Goal: Task Accomplishment & Management: Manage account settings

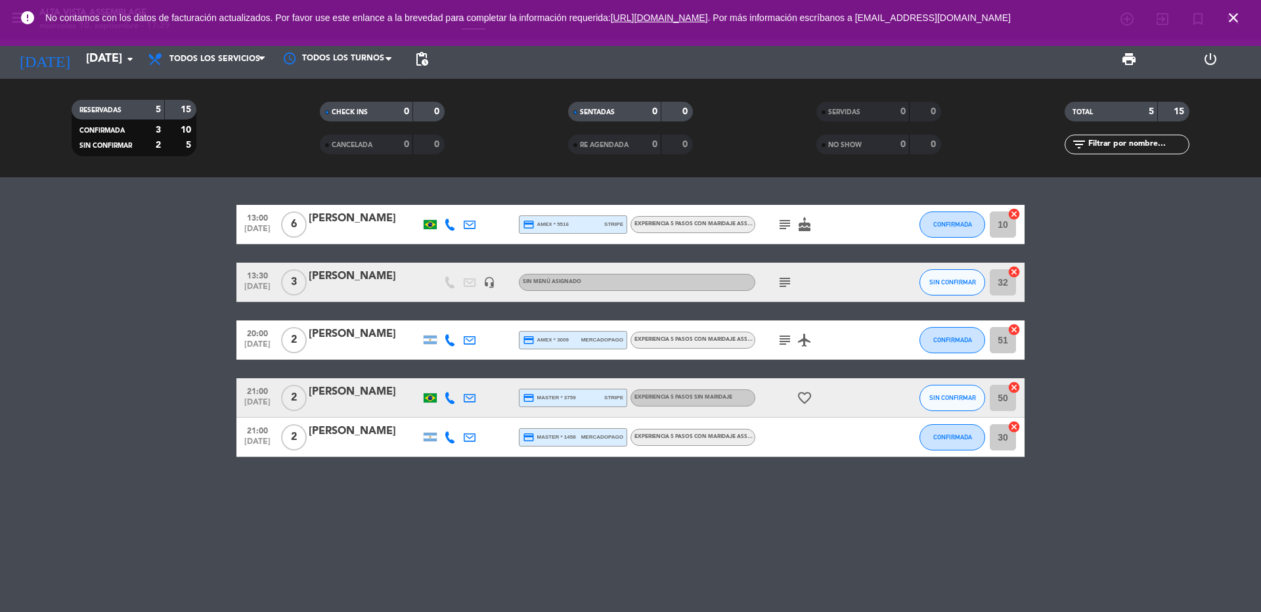
click at [1236, 21] on icon "close" at bounding box center [1234, 18] width 16 height 16
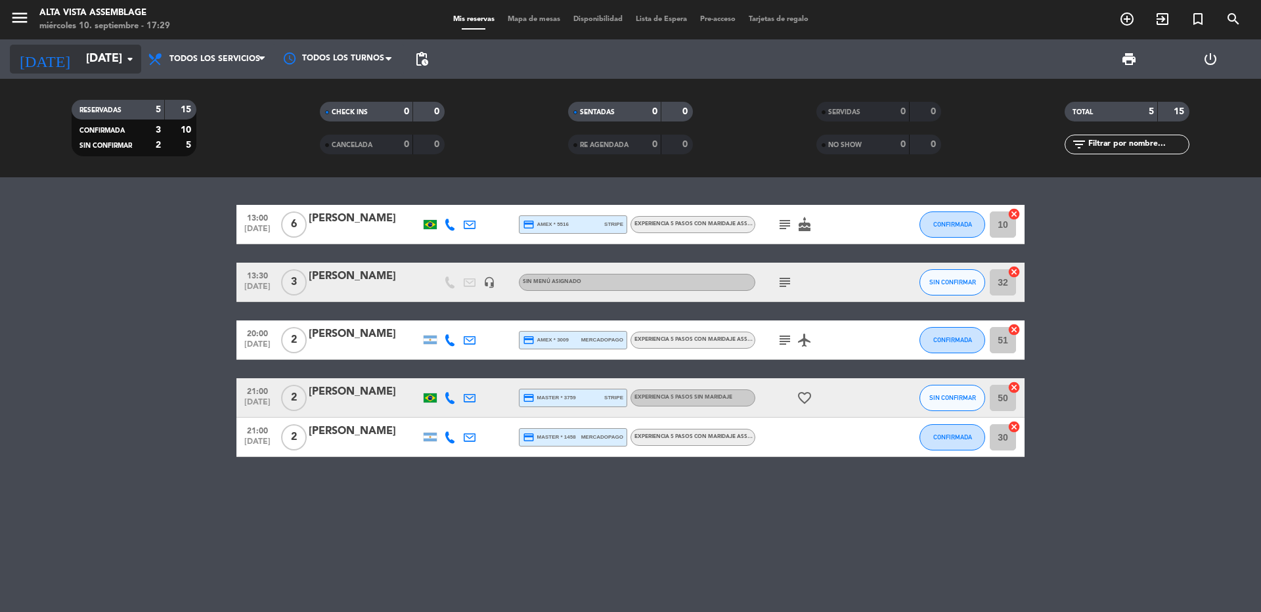
click at [79, 54] on input "[DATE]" at bounding box center [155, 59] width 152 height 26
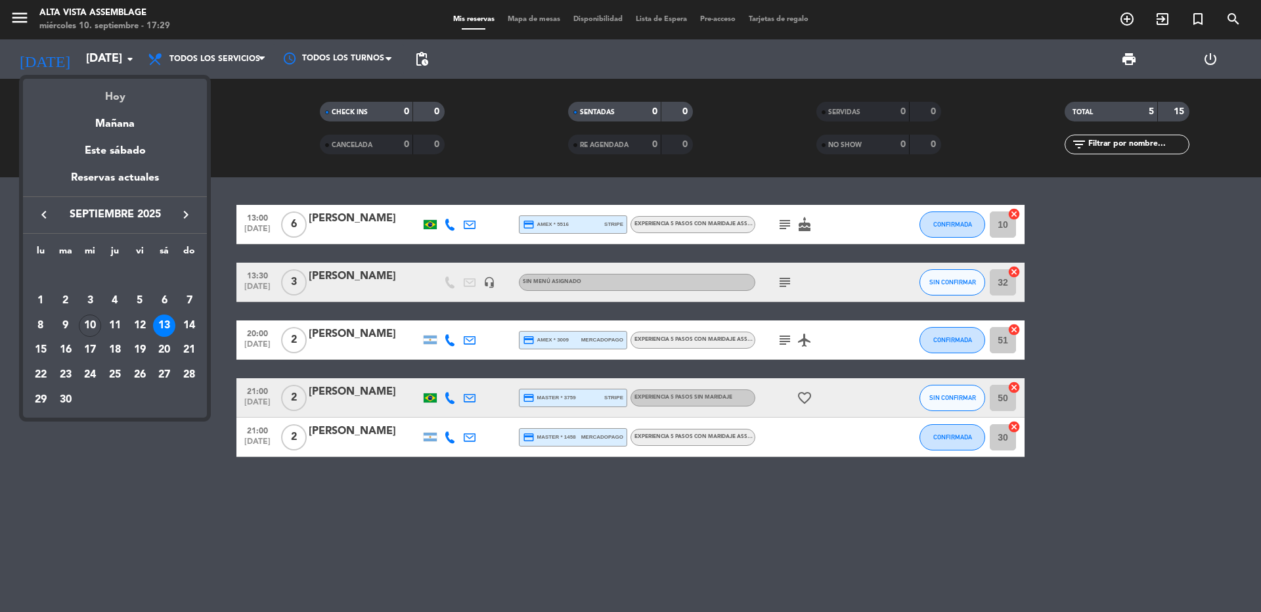
click at [99, 93] on div "Hoy" at bounding box center [115, 92] width 184 height 27
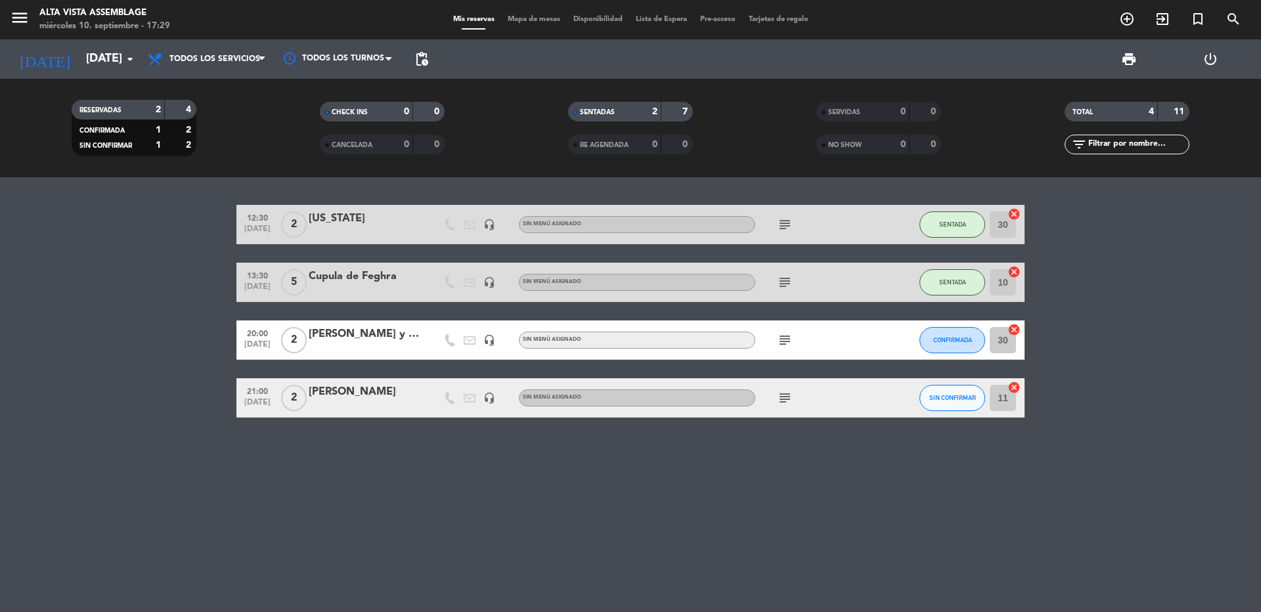
drag, startPoint x: 308, startPoint y: 337, endPoint x: 407, endPoint y: 331, distance: 99.4
click at [407, 331] on div "20:00 [DATE] 2 [PERSON_NAME] y [PERSON_NAME] headset_mic Sin menú asignado subj…" at bounding box center [630, 340] width 788 height 39
drag, startPoint x: 386, startPoint y: 481, endPoint x: 411, endPoint y: 510, distance: 38.3
click at [388, 481] on div "12:30 [DATE] 2 [US_STATE] headset_mic Sin menú asignado subject SENTADA 30 canc…" at bounding box center [630, 394] width 1261 height 435
click at [790, 401] on icon "subject" at bounding box center [785, 398] width 16 height 16
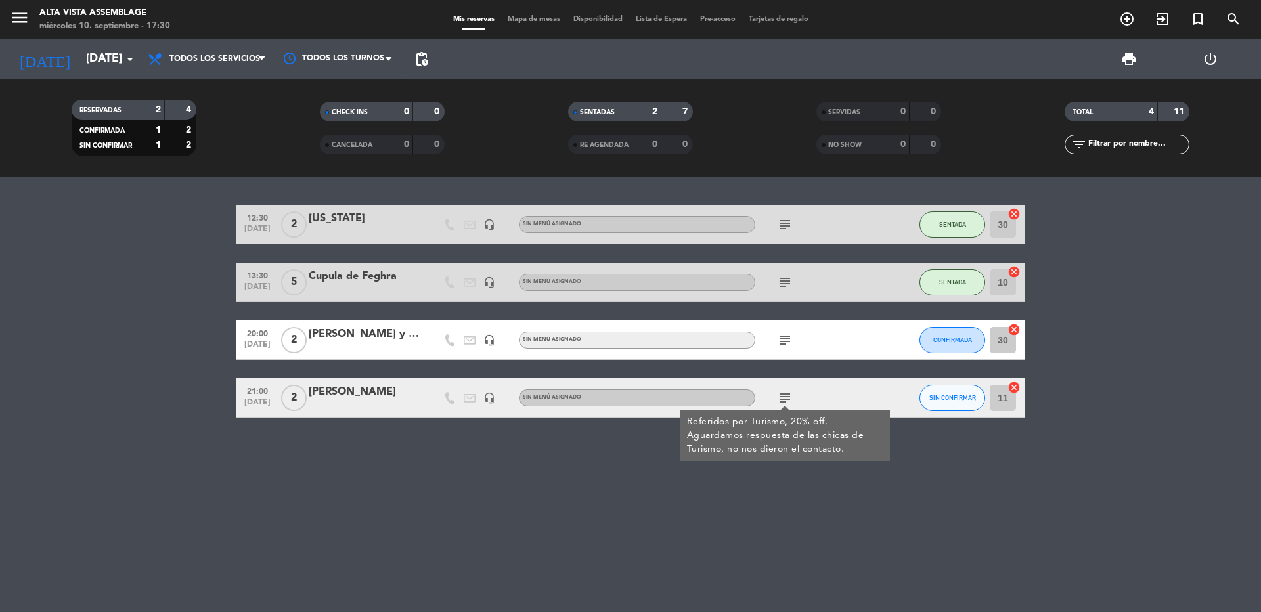
click at [107, 418] on div "12:30 [DATE] 2 [US_STATE] headset_mic Sin menú asignado subject SENTADA 30 canc…" at bounding box center [630, 394] width 1261 height 435
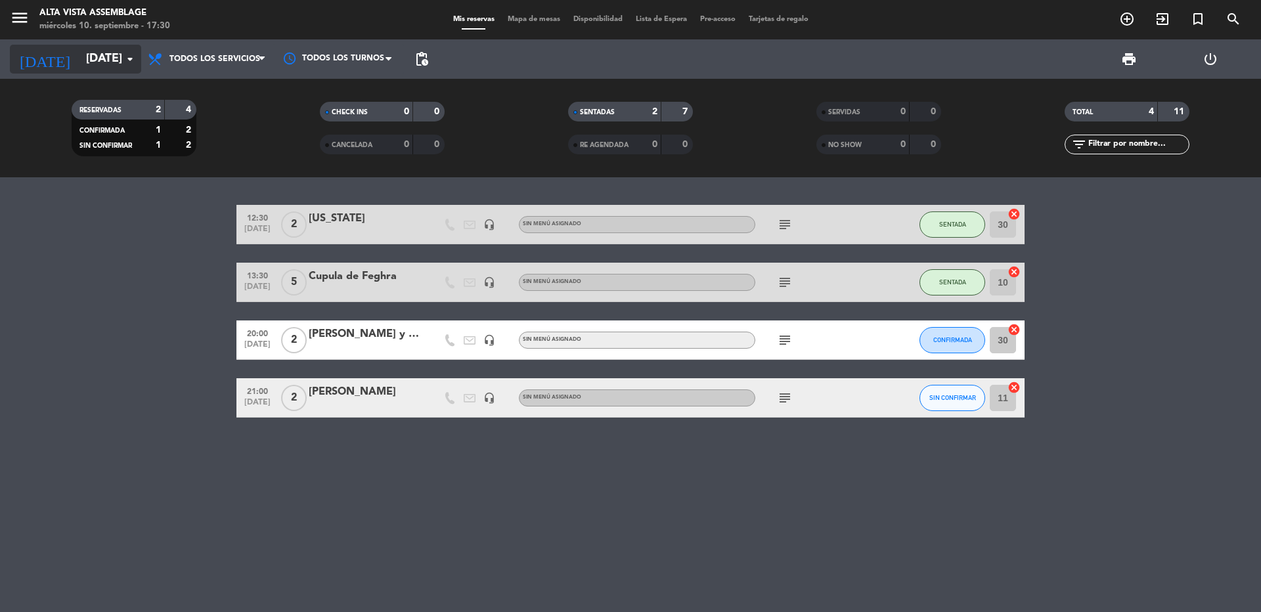
click at [85, 68] on input "[DATE]" at bounding box center [155, 59] width 152 height 26
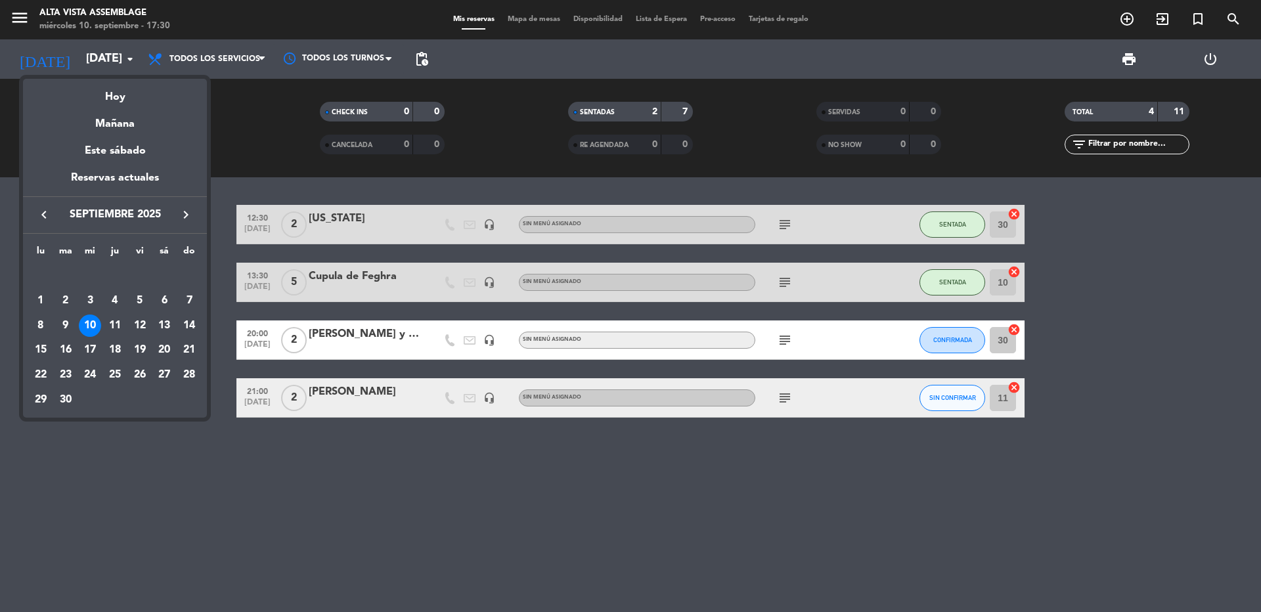
click at [361, 471] on div at bounding box center [630, 306] width 1261 height 612
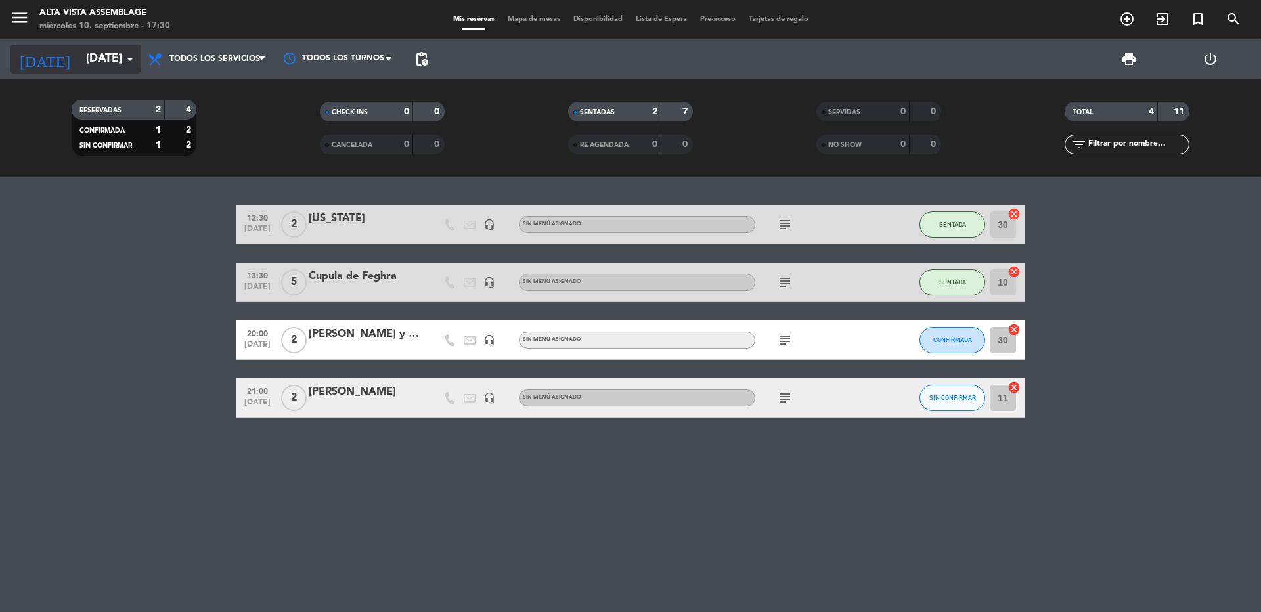
click at [85, 64] on input "[DATE]" at bounding box center [155, 59] width 152 height 26
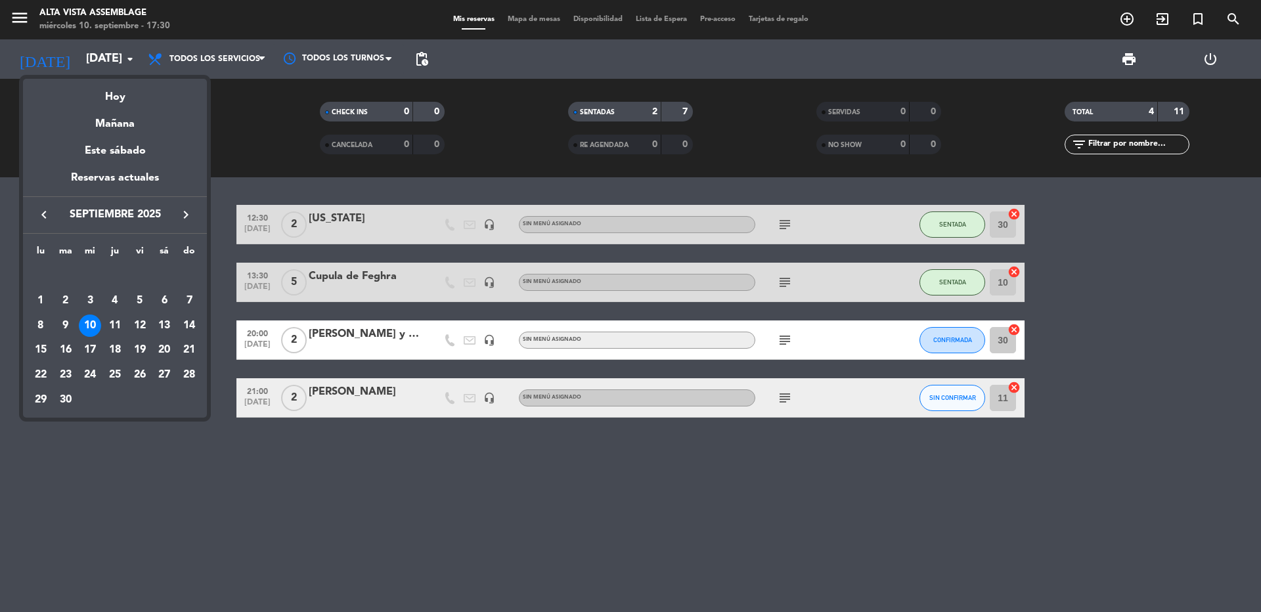
click at [112, 126] on div "Mañana" at bounding box center [115, 119] width 184 height 27
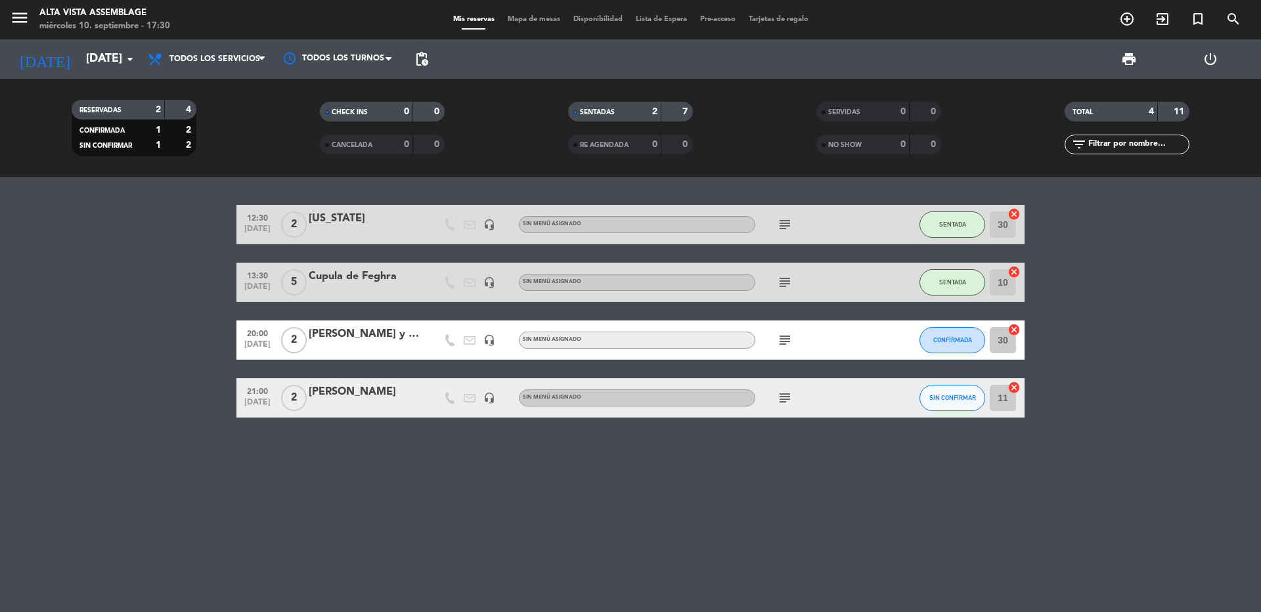
type input "[DEMOGRAPHIC_DATA][DATE]"
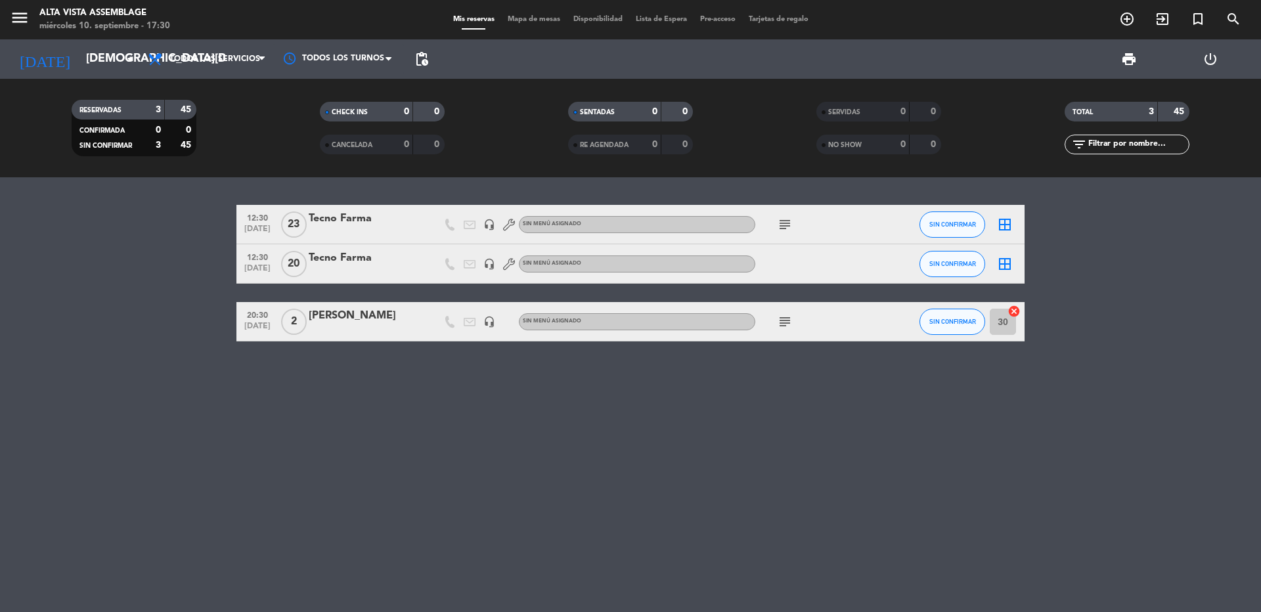
click at [196, 449] on div "12:30 [DATE] Tecno Farma headset_mic Sin menú asignado subject SIN CONFIRMAR bo…" at bounding box center [630, 394] width 1261 height 435
click at [782, 324] on icon "subject" at bounding box center [785, 322] width 16 height 16
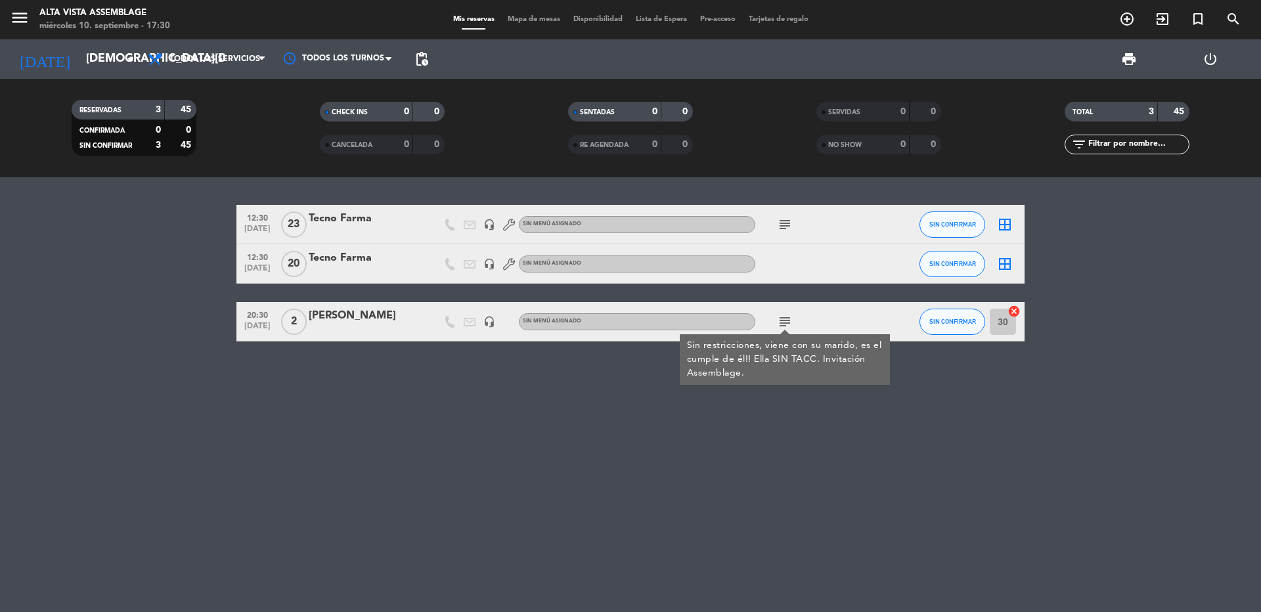
click at [789, 324] on icon "subject" at bounding box center [785, 322] width 16 height 16
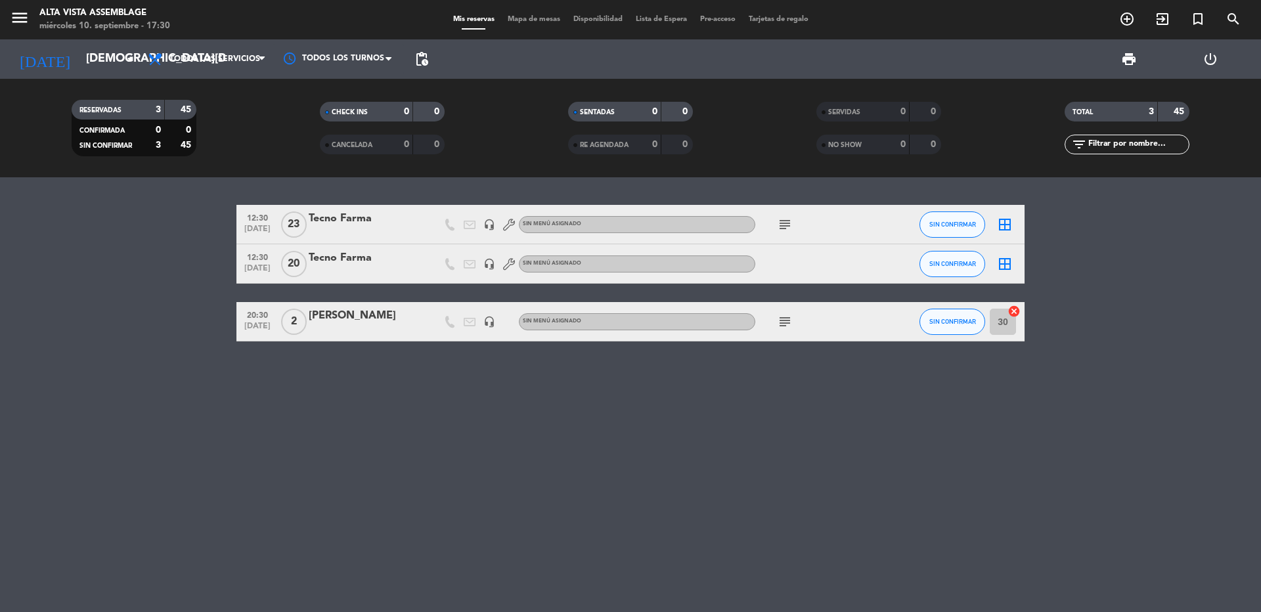
click at [777, 321] on icon "subject" at bounding box center [785, 322] width 16 height 16
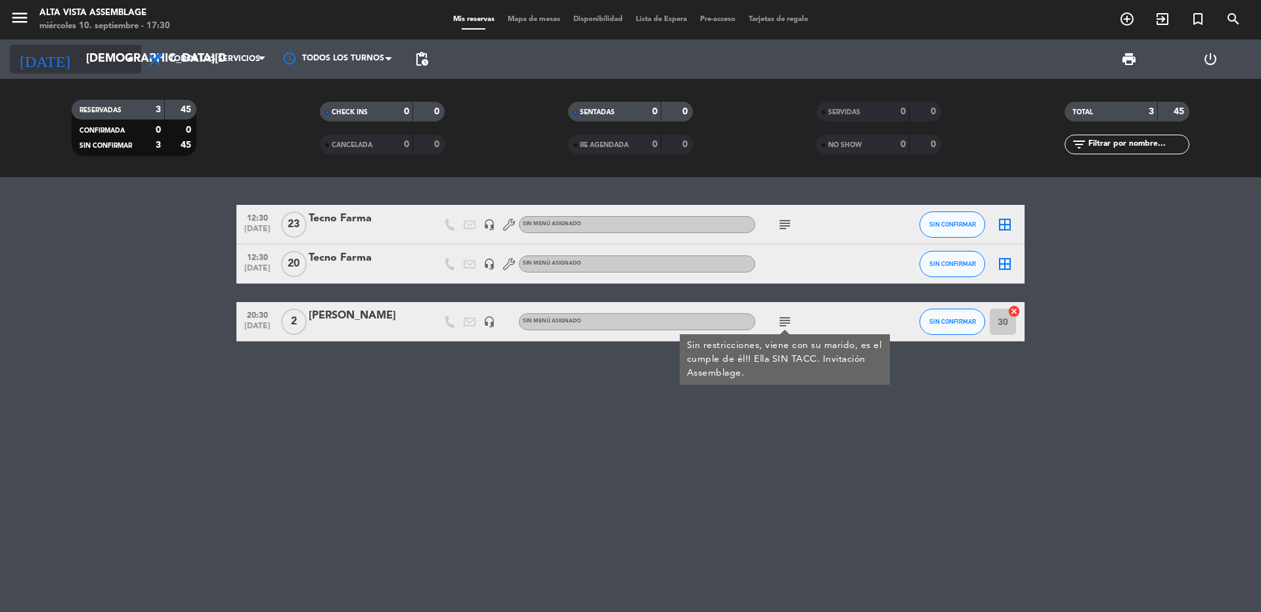
click at [97, 57] on input "[DEMOGRAPHIC_DATA][DATE]" at bounding box center [155, 59] width 152 height 26
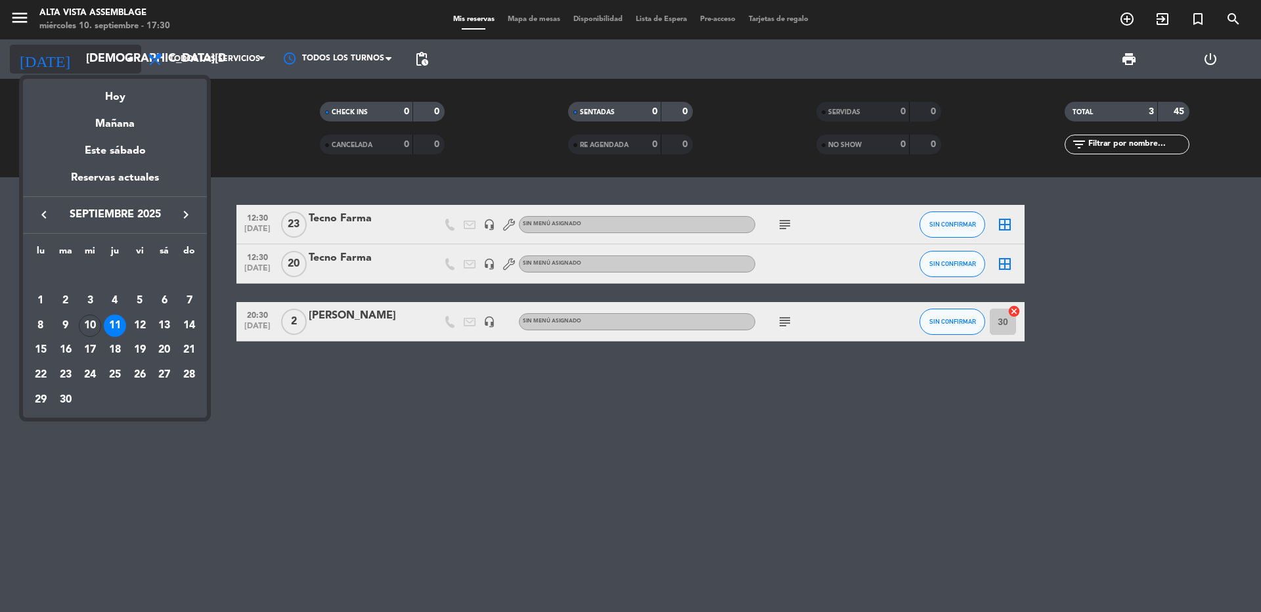
click at [97, 57] on div at bounding box center [630, 306] width 1261 height 612
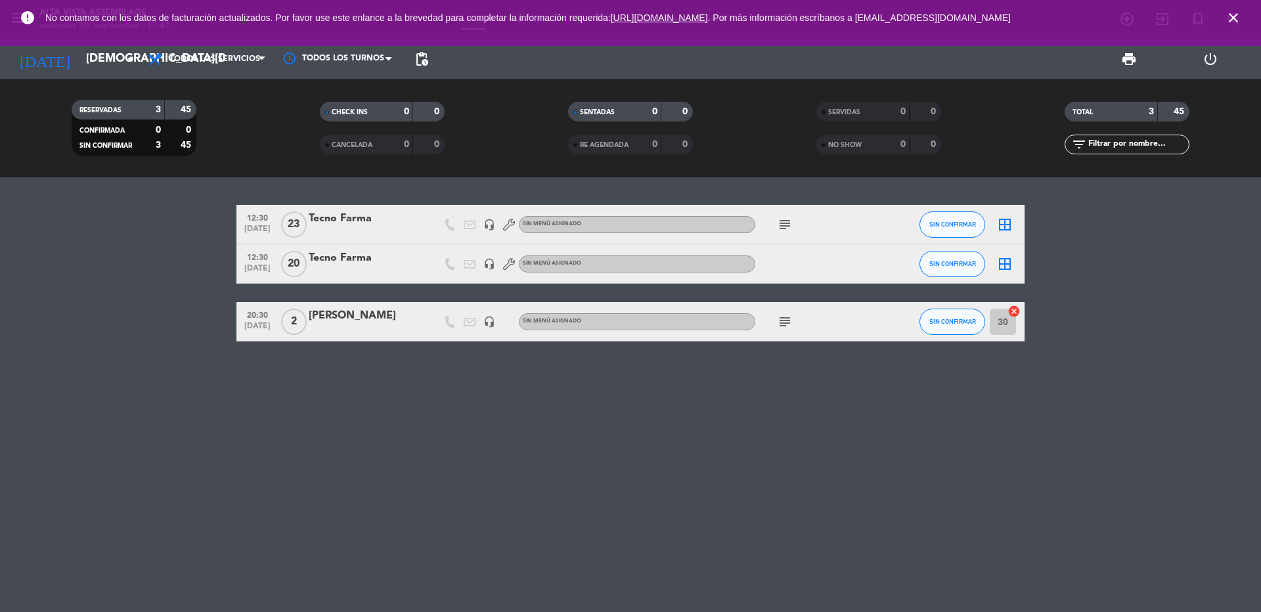
click at [783, 227] on icon "subject" at bounding box center [785, 225] width 16 height 16
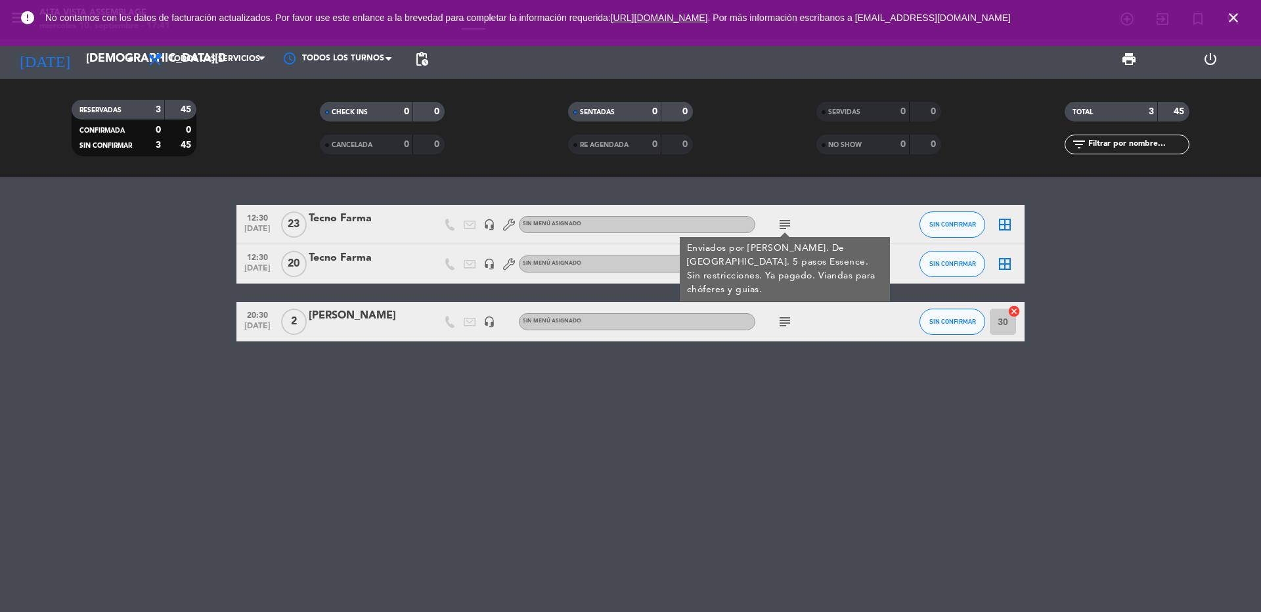
click at [368, 217] on div "Tecno Farma" at bounding box center [365, 218] width 112 height 17
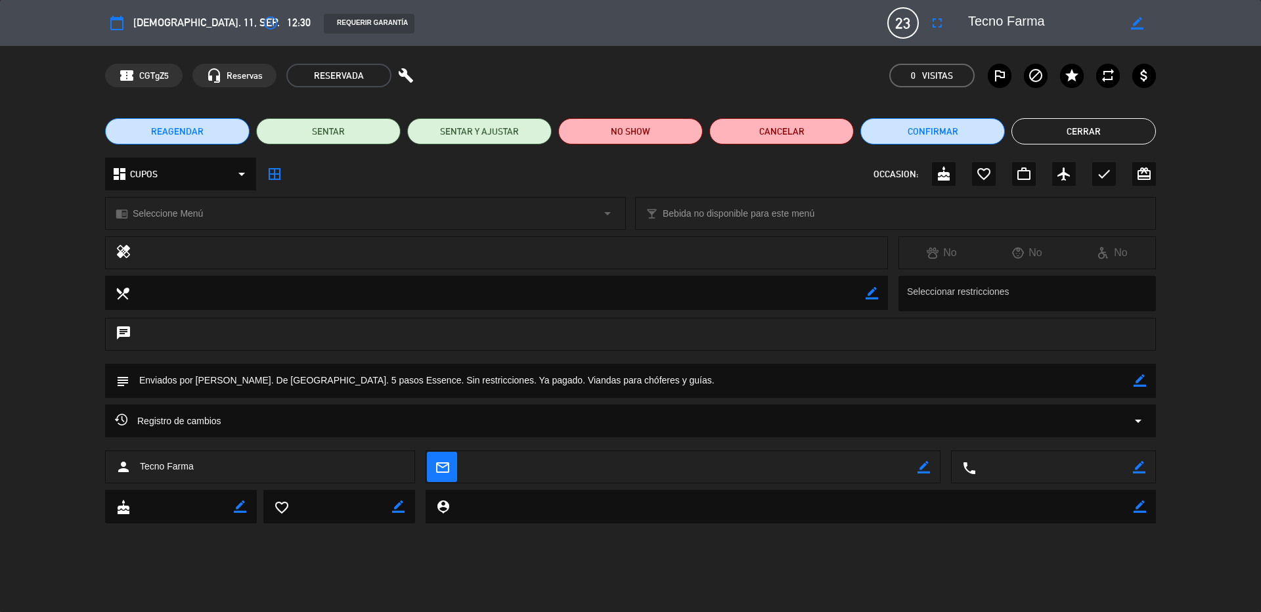
click at [1141, 379] on icon "border_color" at bounding box center [1140, 380] width 12 height 12
click at [512, 378] on textarea at bounding box center [631, 380] width 1004 height 33
type textarea "Enviados por [PERSON_NAME]. De [GEOGRAPHIC_DATA]. 5 pasos Essence. Sin restricc…"
click at [1142, 387] on icon at bounding box center [1140, 380] width 12 height 12
click at [1077, 123] on button "Cerrar" at bounding box center [1084, 131] width 145 height 26
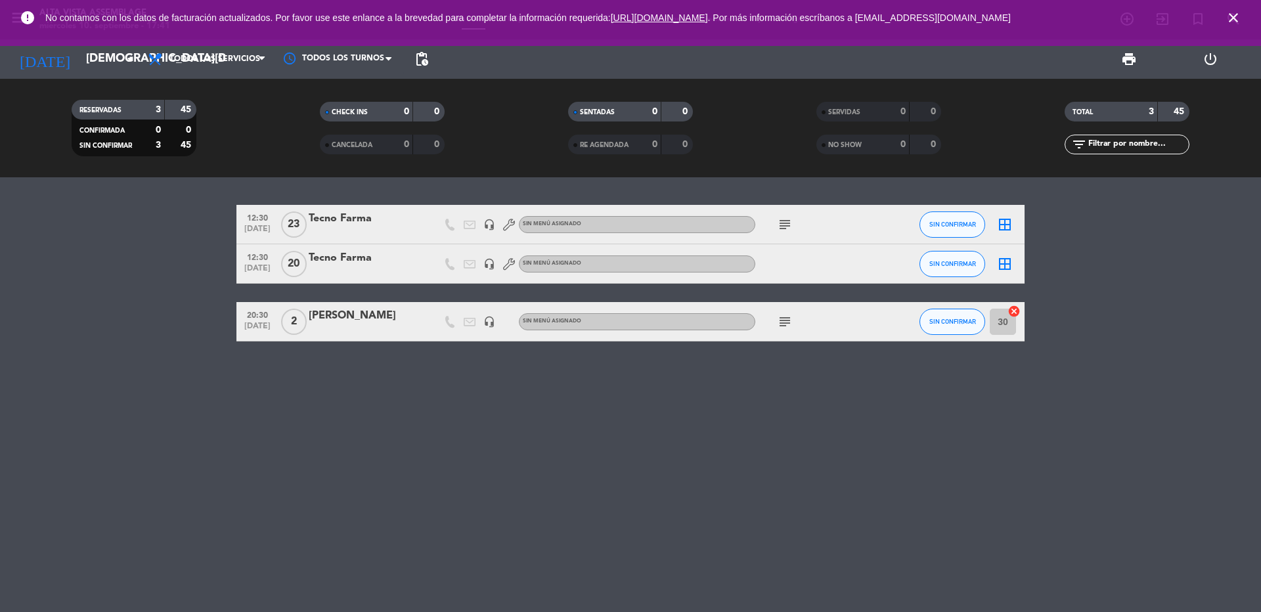
click at [1234, 12] on icon "close" at bounding box center [1234, 18] width 16 height 16
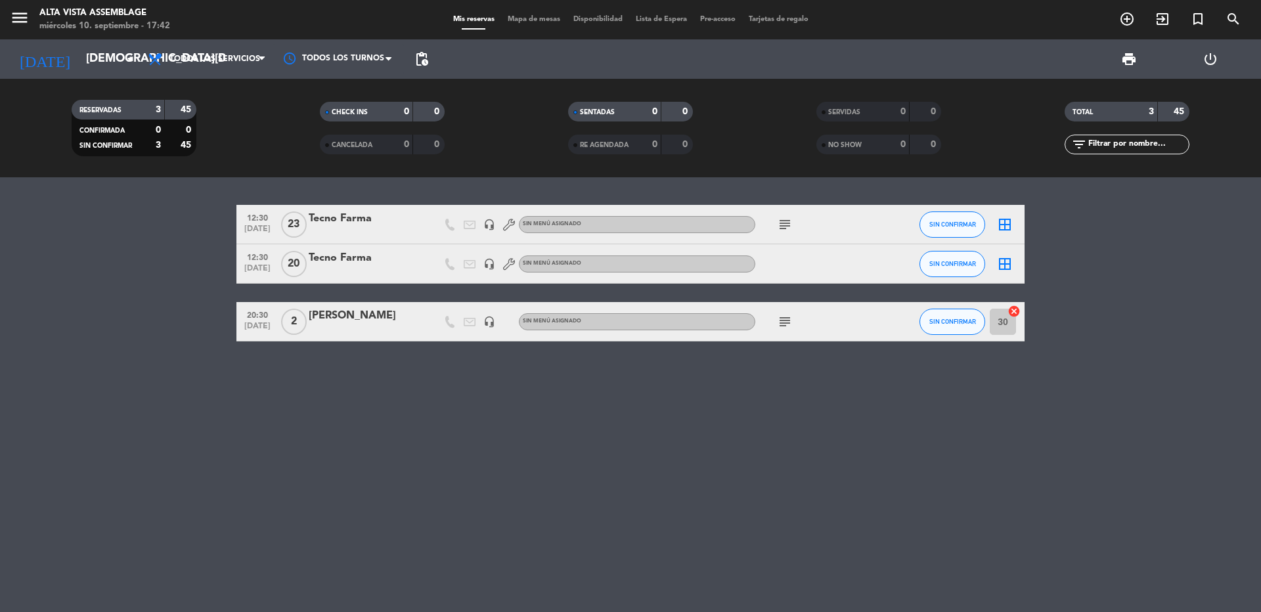
click at [343, 272] on div at bounding box center [365, 272] width 112 height 11
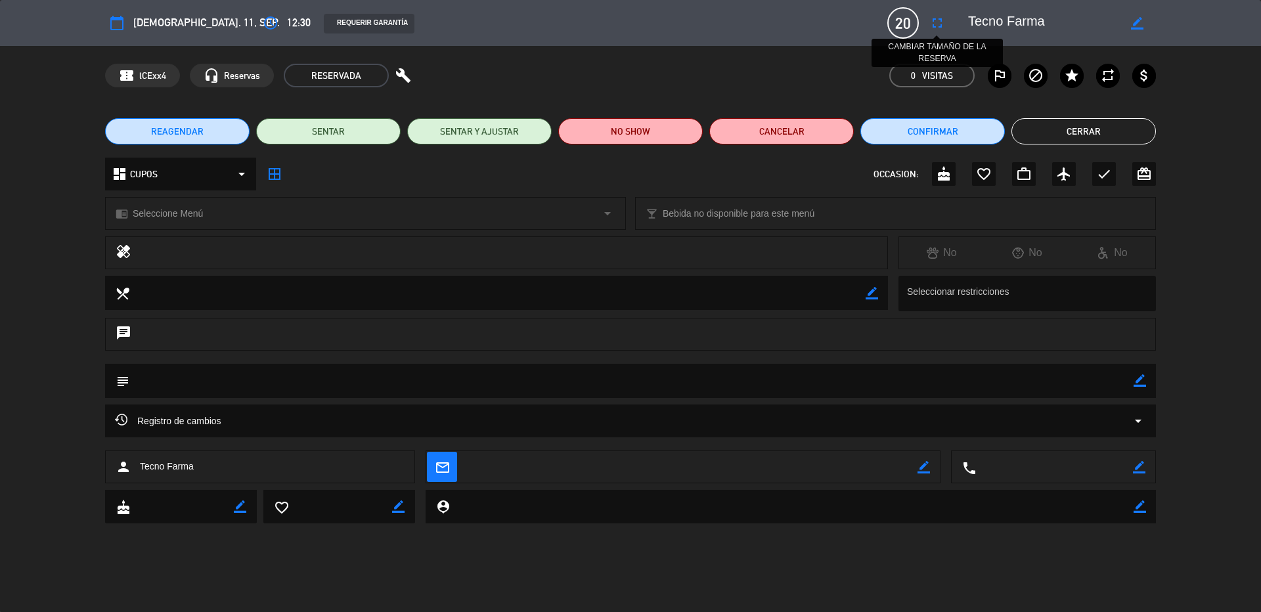
click at [940, 26] on icon "fullscreen" at bounding box center [937, 23] width 16 height 16
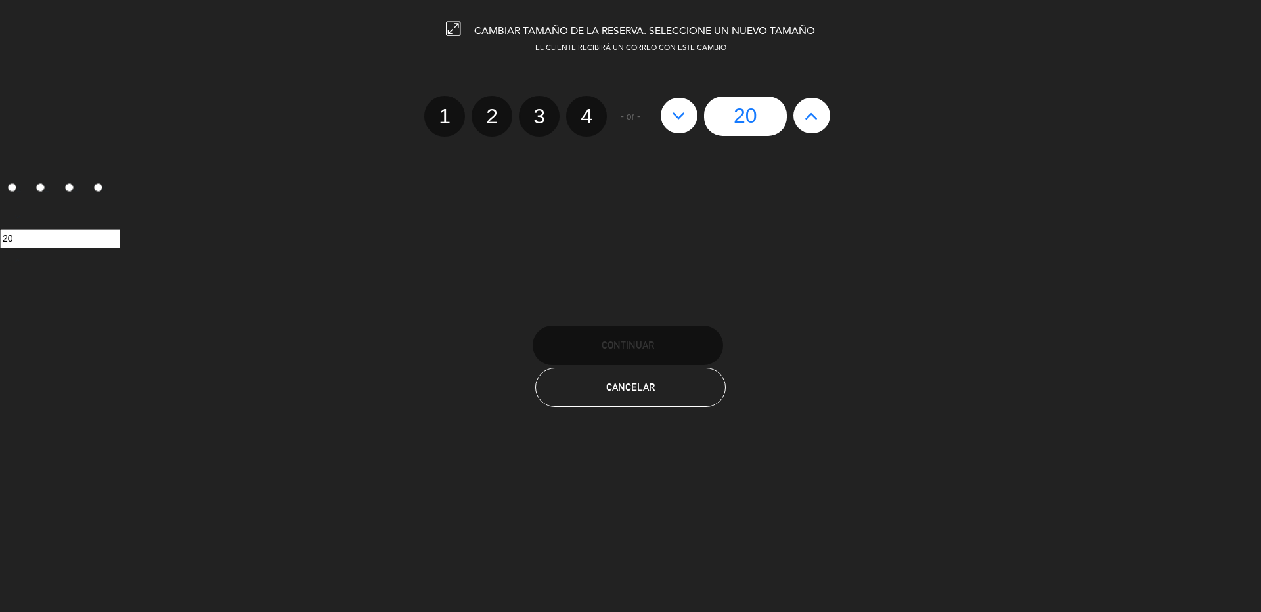
click at [808, 113] on icon at bounding box center [812, 115] width 14 height 21
type input "21"
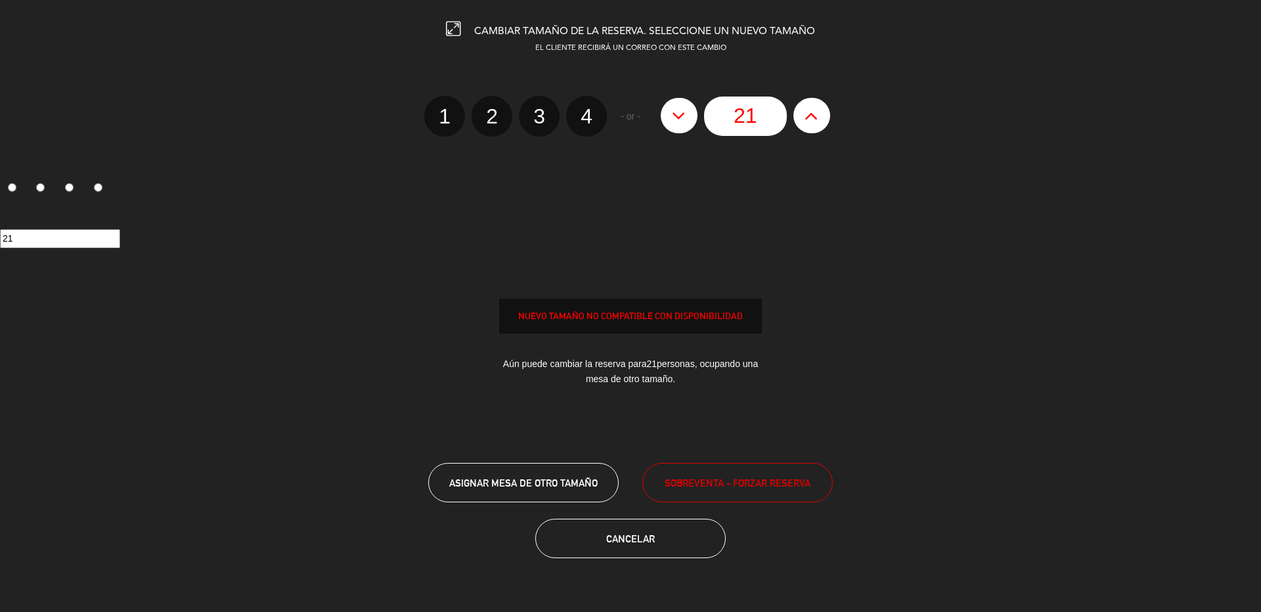
click at [808, 113] on icon at bounding box center [812, 115] width 14 height 21
type input "22"
click at [741, 478] on span "SOBREVENTA - FORZAR RESERVA" at bounding box center [738, 483] width 146 height 15
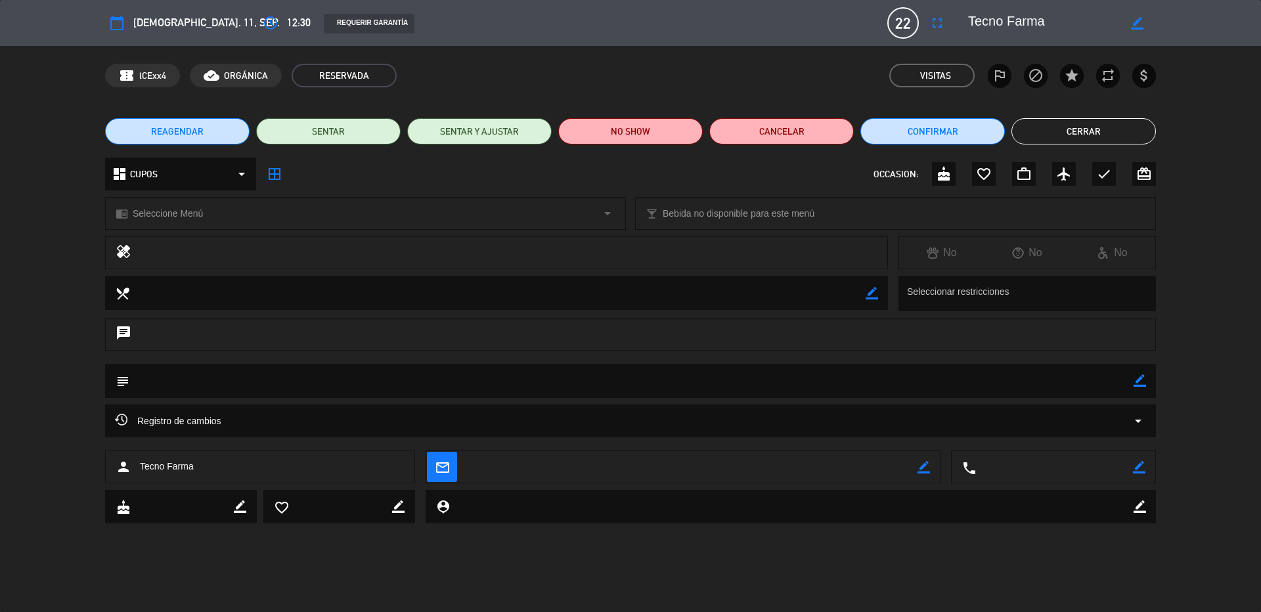
click at [1068, 132] on button "Cerrar" at bounding box center [1084, 131] width 145 height 26
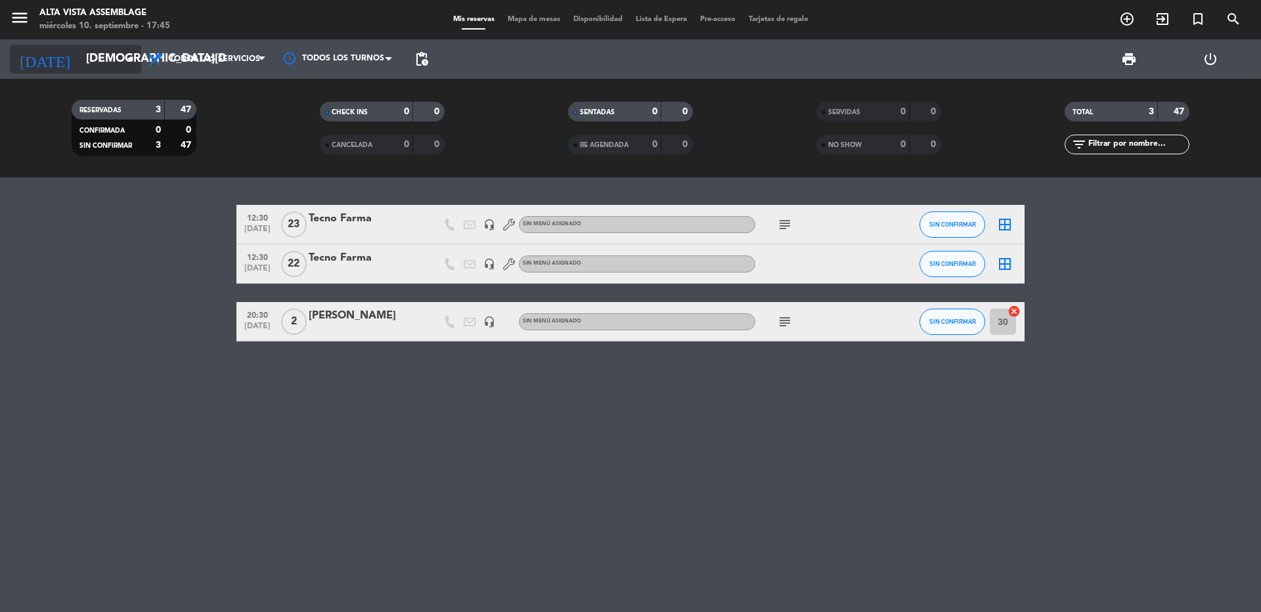
click at [93, 58] on input "[DEMOGRAPHIC_DATA][DATE]" at bounding box center [155, 59] width 152 height 26
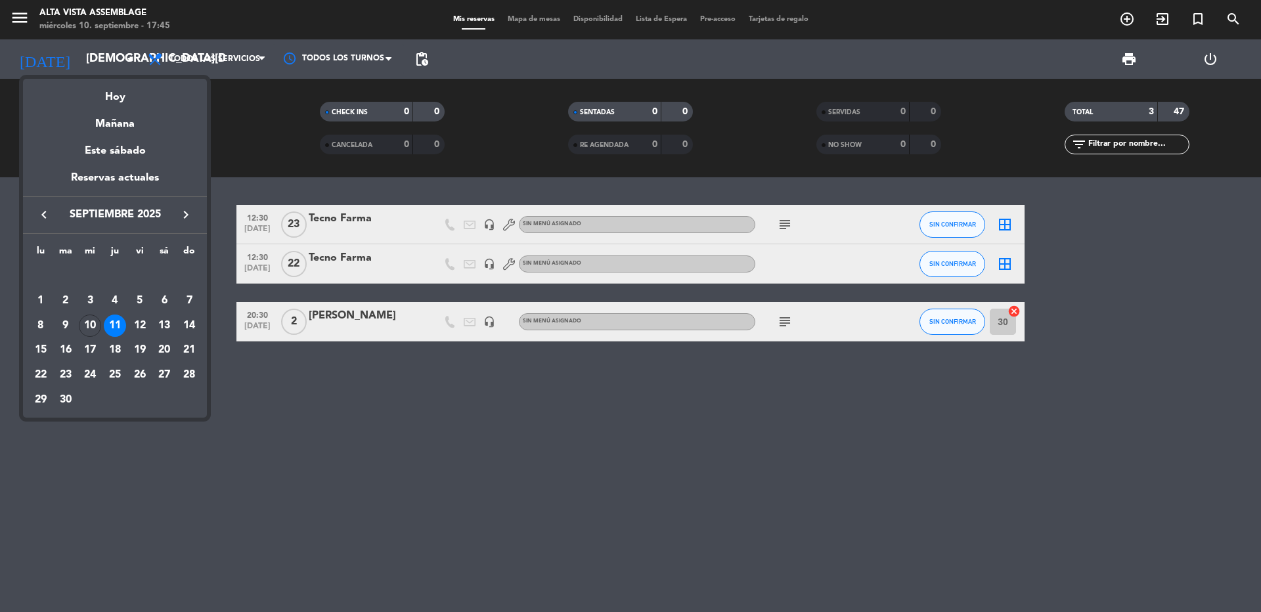
click at [189, 334] on div "14" at bounding box center [189, 326] width 22 height 22
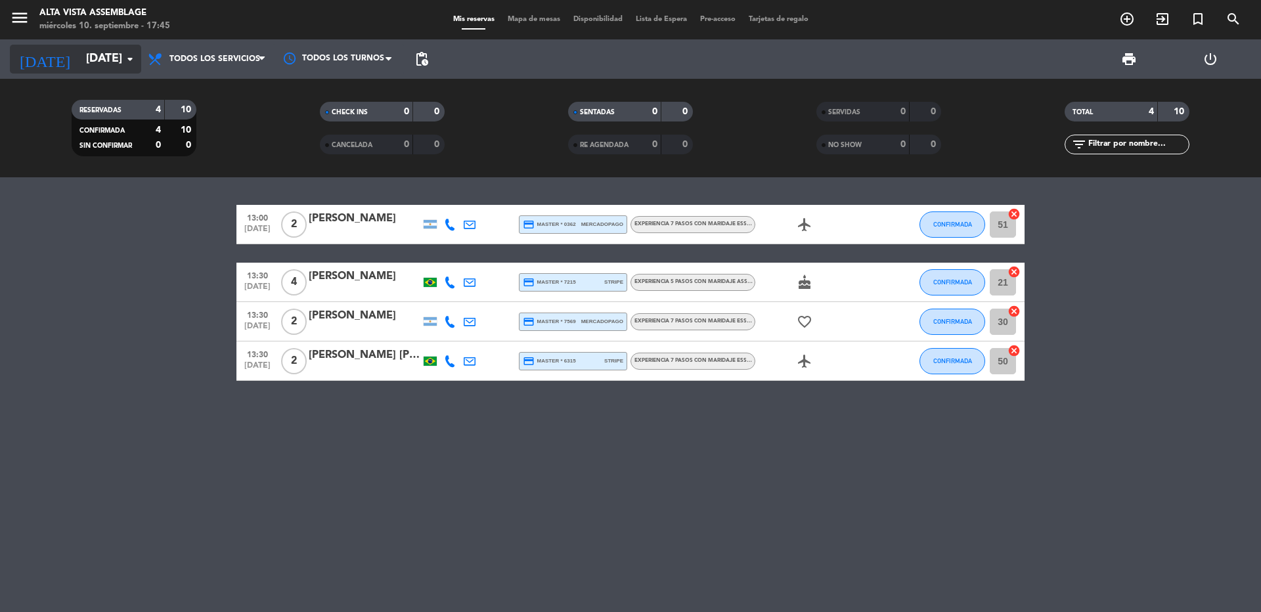
click at [79, 68] on input "[DATE]" at bounding box center [155, 59] width 152 height 26
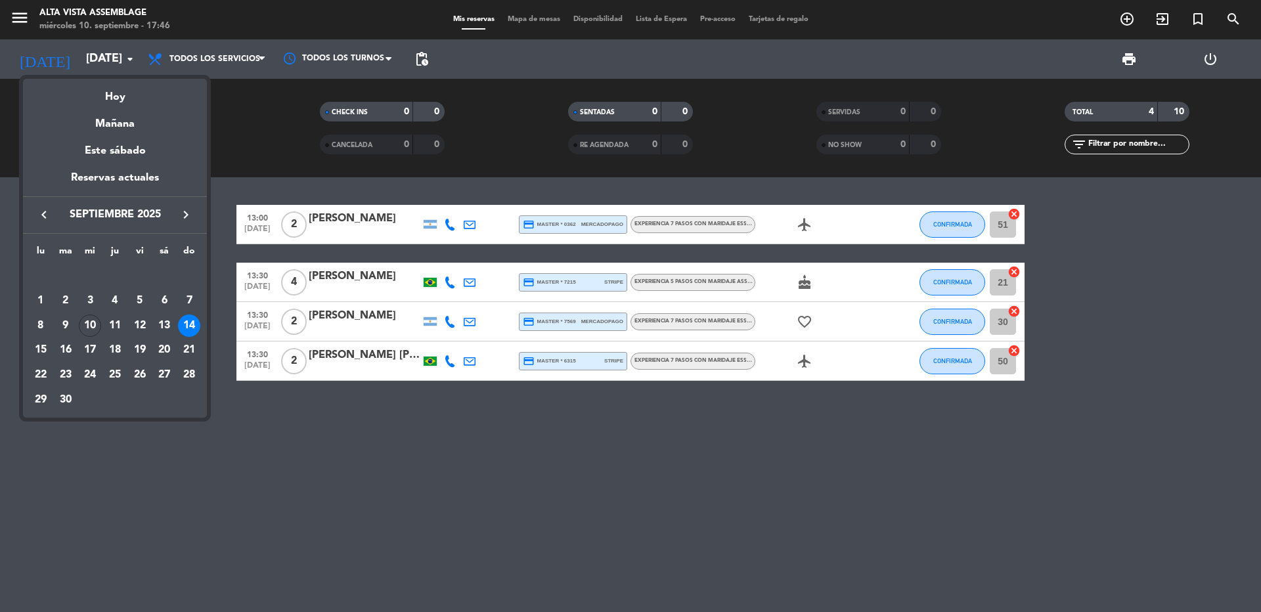
click at [319, 447] on div at bounding box center [630, 306] width 1261 height 612
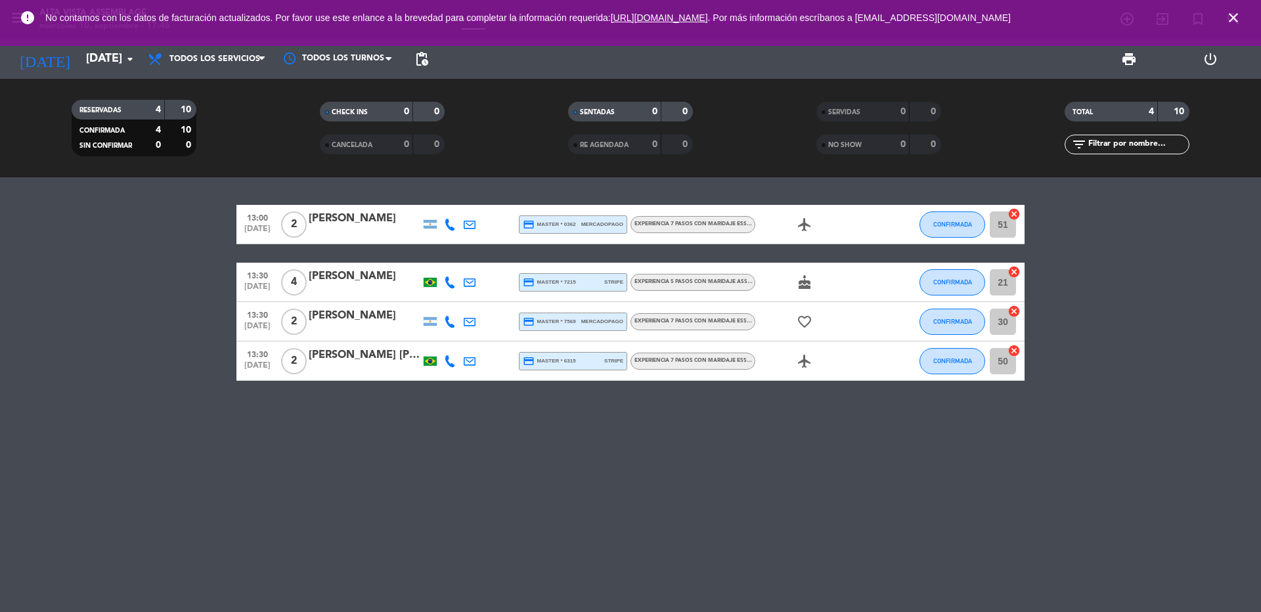
click at [1233, 20] on icon "close" at bounding box center [1234, 18] width 16 height 16
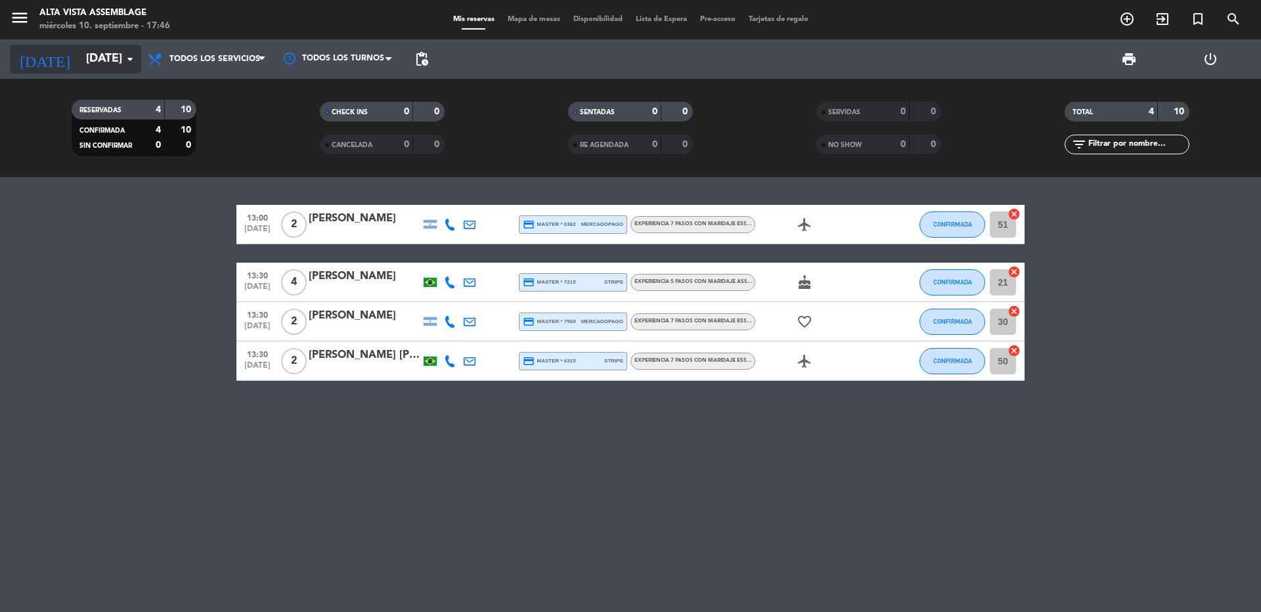
click at [99, 64] on input "[DATE]" at bounding box center [155, 59] width 152 height 26
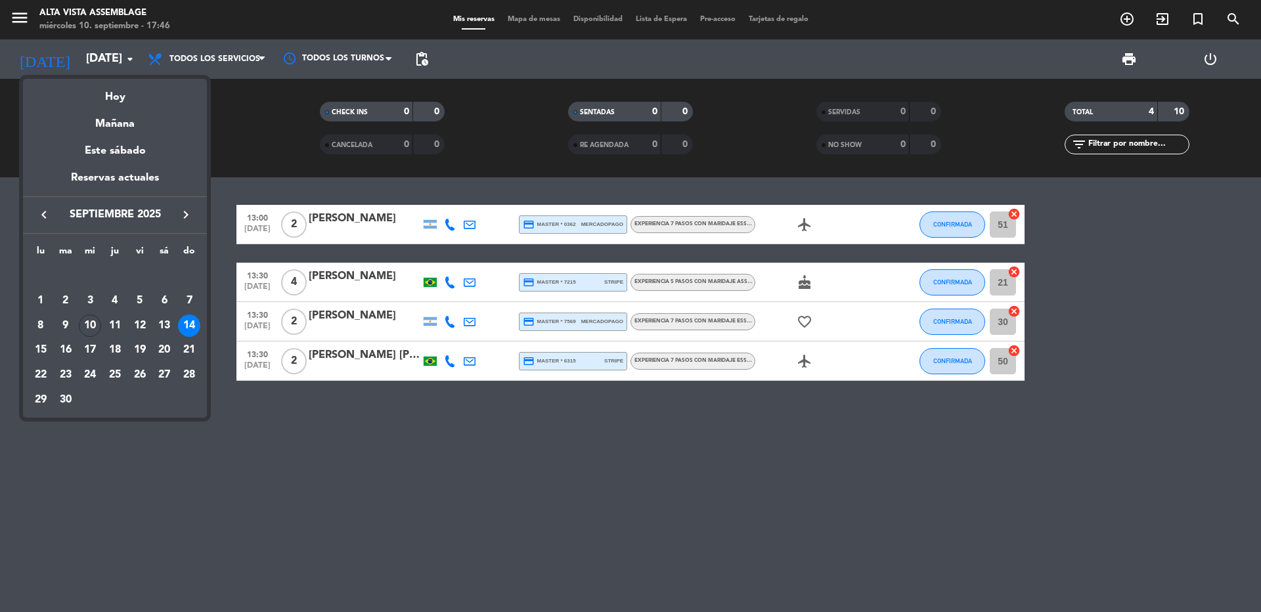
click at [117, 93] on div "Hoy" at bounding box center [115, 92] width 184 height 27
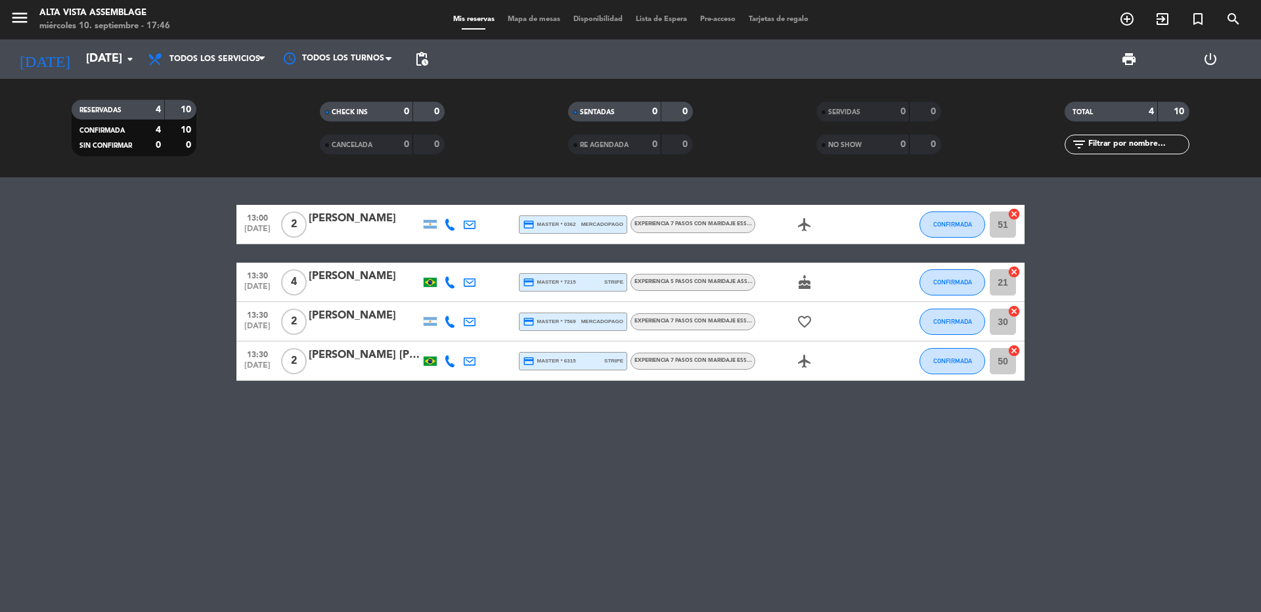
type input "[DATE]"
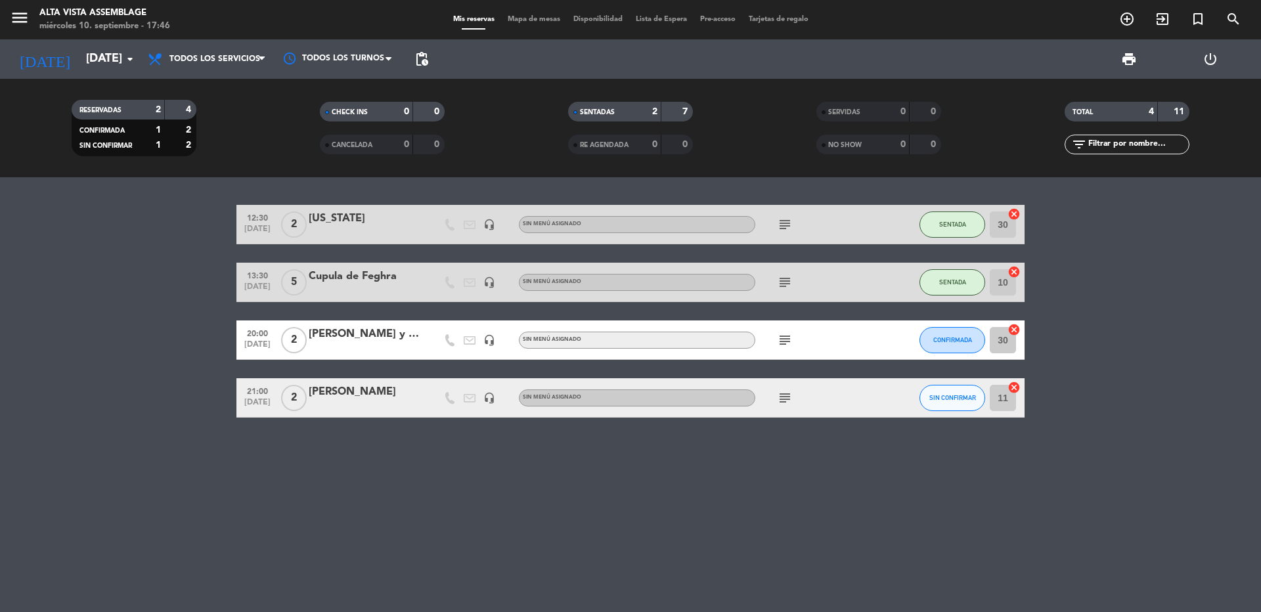
click at [783, 217] on icon "subject" at bounding box center [785, 225] width 16 height 16
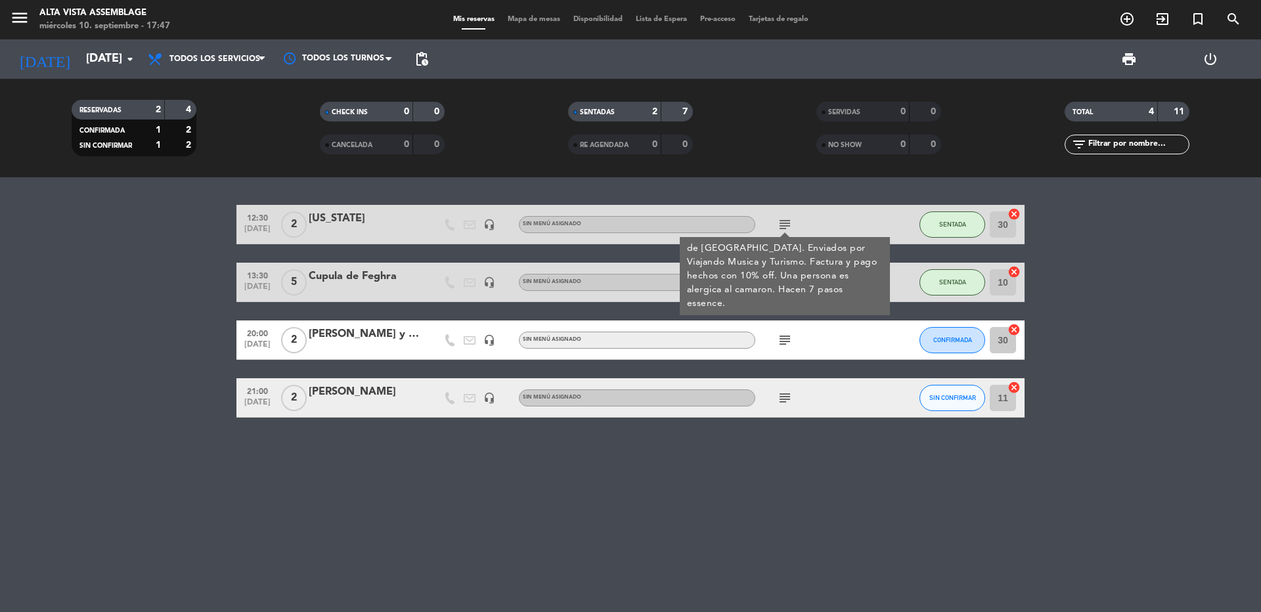
click at [783, 225] on icon "subject" at bounding box center [785, 225] width 16 height 16
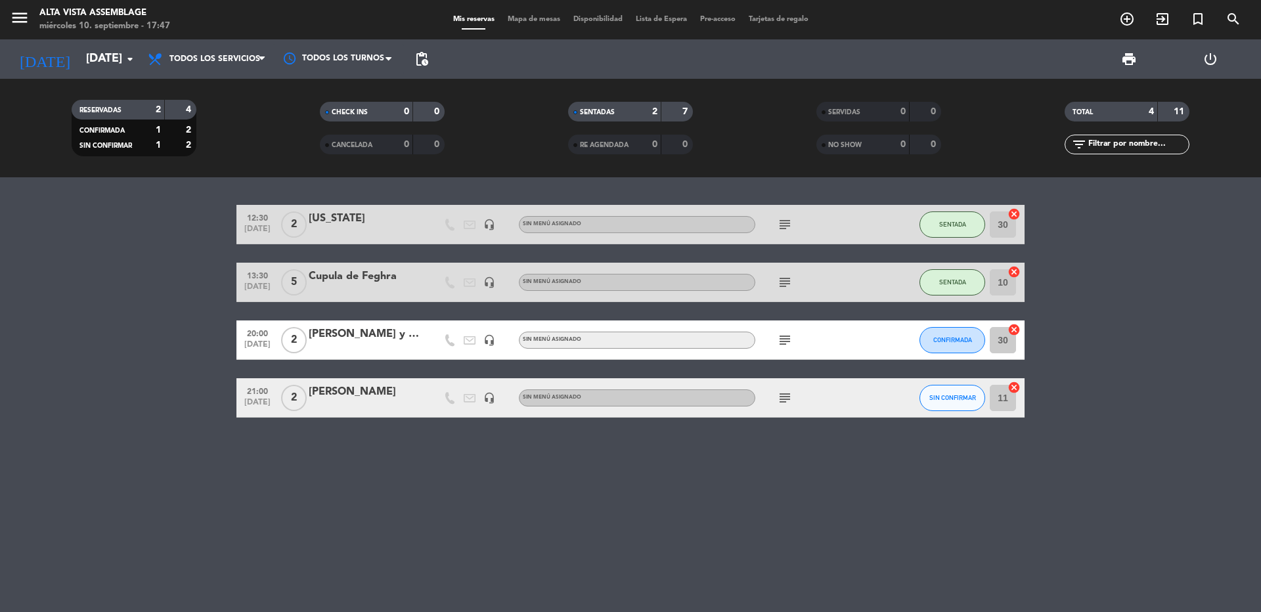
click at [791, 277] on icon "subject" at bounding box center [785, 283] width 16 height 16
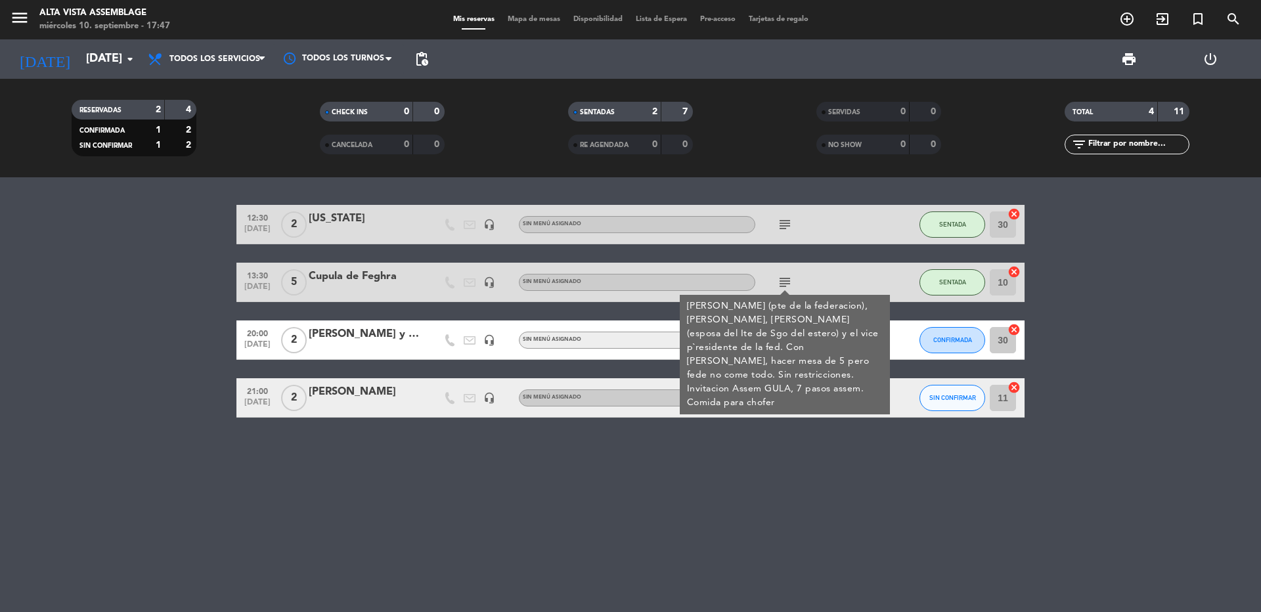
click at [791, 277] on icon "subject" at bounding box center [785, 283] width 16 height 16
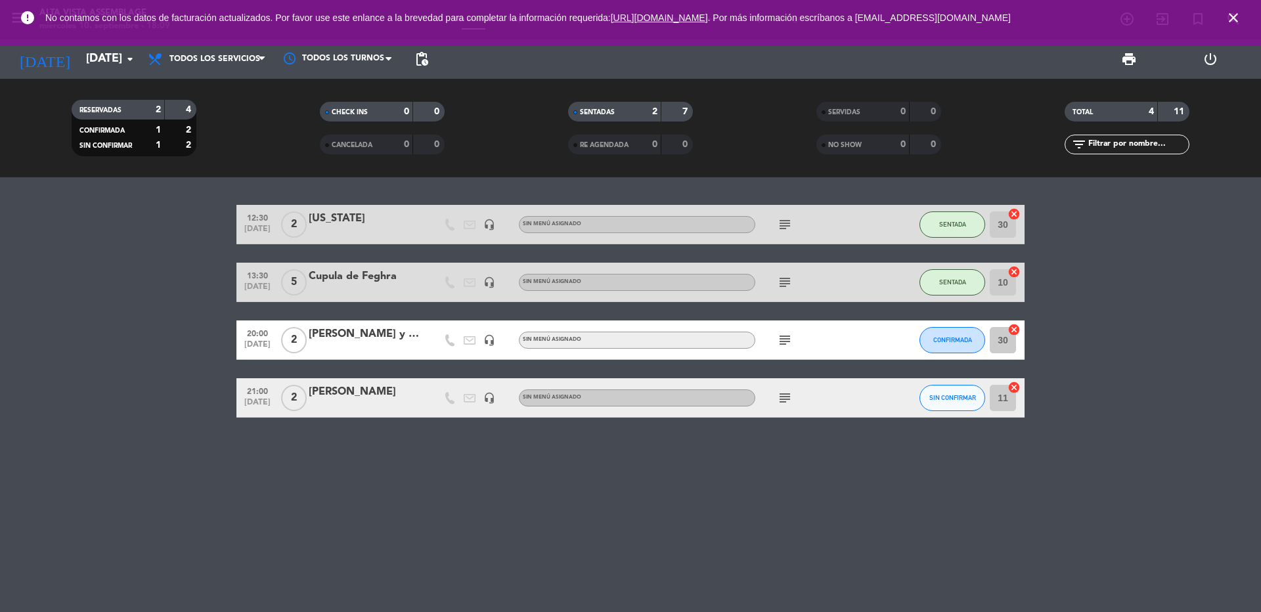
click at [1232, 14] on icon "close" at bounding box center [1234, 18] width 16 height 16
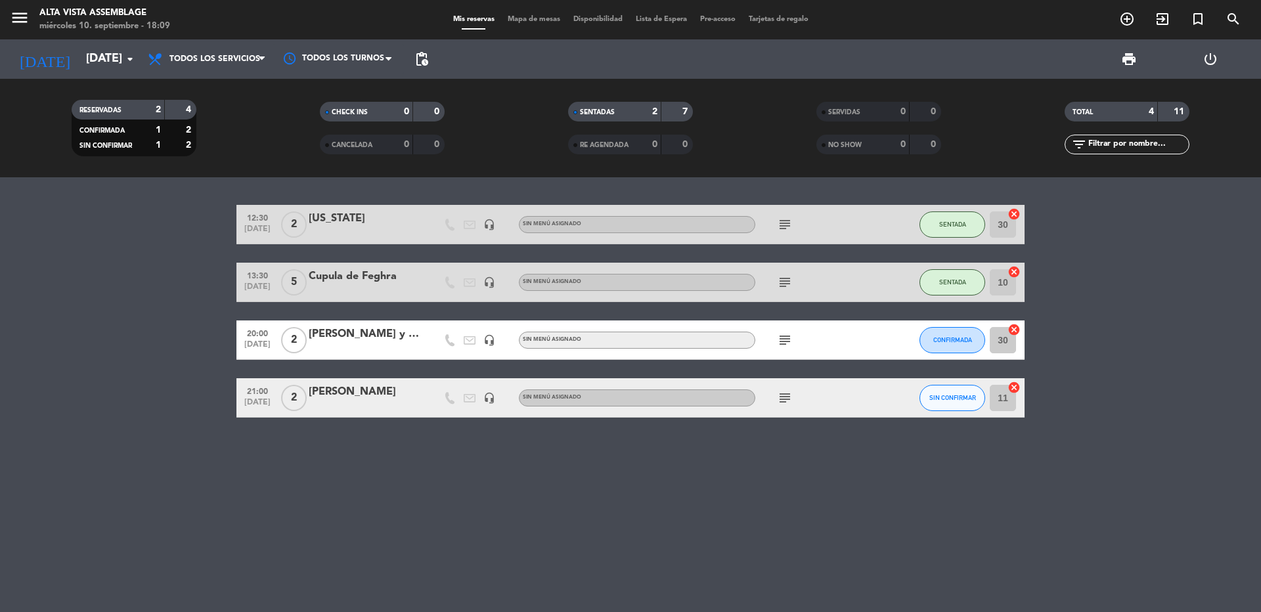
click at [173, 422] on div "12:30 [DATE] 2 [US_STATE] headset_mic Sin menú asignado subject SENTADA 30 canc…" at bounding box center [630, 394] width 1261 height 435
